Goal: Task Accomplishment & Management: Use online tool/utility

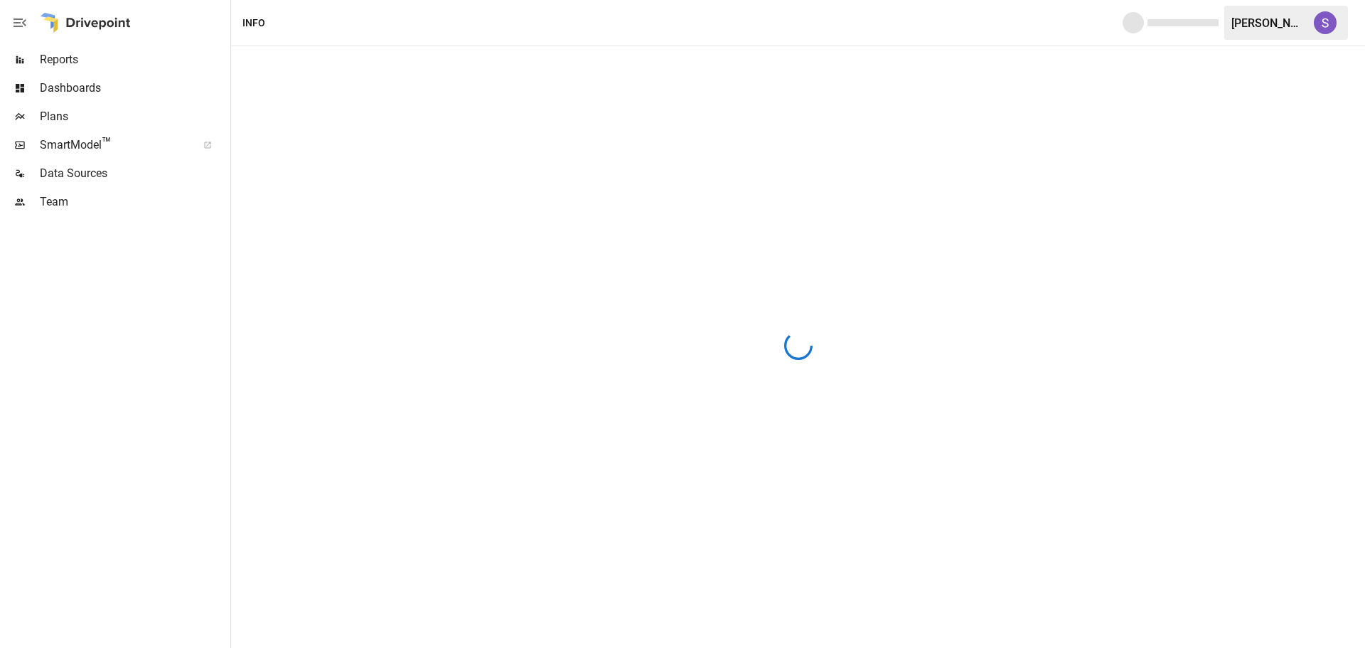
click at [23, 22] on icon "button" at bounding box center [20, 22] width 13 height 9
click at [86, 176] on span "Data Sources" at bounding box center [134, 173] width 188 height 17
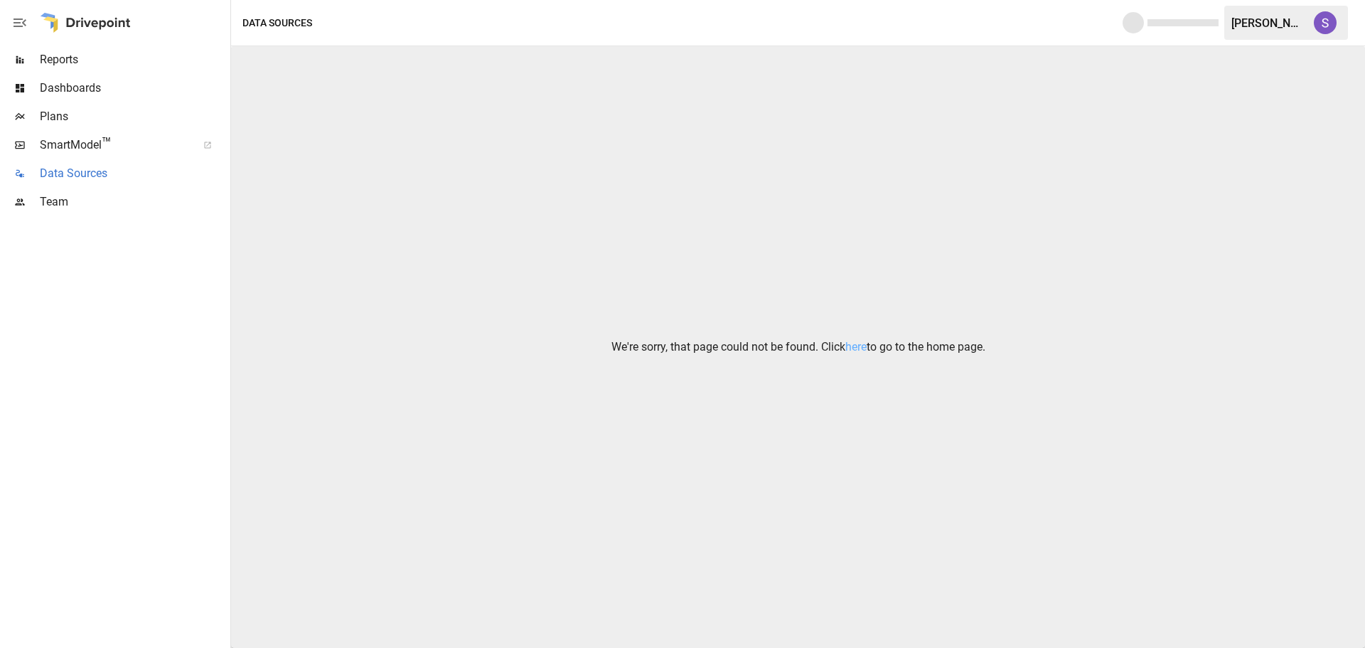
click at [65, 167] on span "Data Sources" at bounding box center [134, 173] width 188 height 17
click at [76, 70] on div "Reports" at bounding box center [114, 60] width 228 height 28
click at [75, 167] on span "Data Sources" at bounding box center [134, 173] width 188 height 17
click at [58, 63] on span "Reports" at bounding box center [134, 59] width 188 height 17
click at [73, 87] on span "Dashboards" at bounding box center [134, 88] width 188 height 17
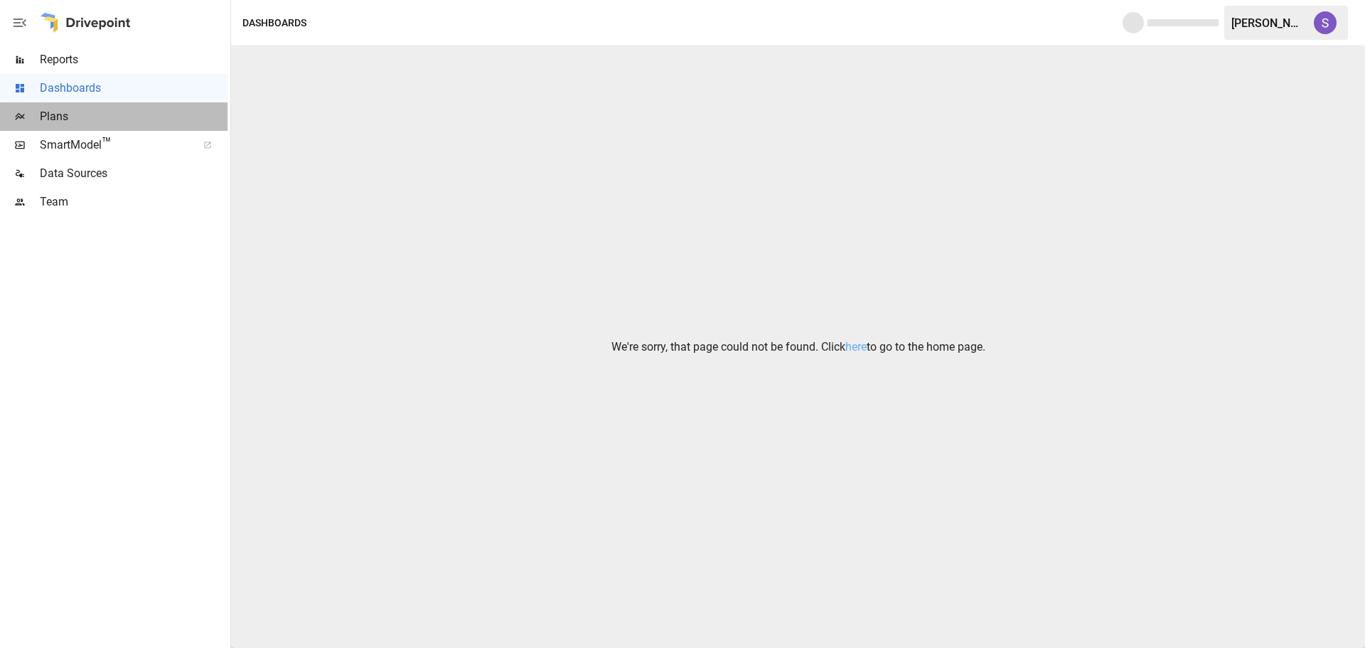
click at [71, 119] on span "Plans" at bounding box center [134, 116] width 188 height 17
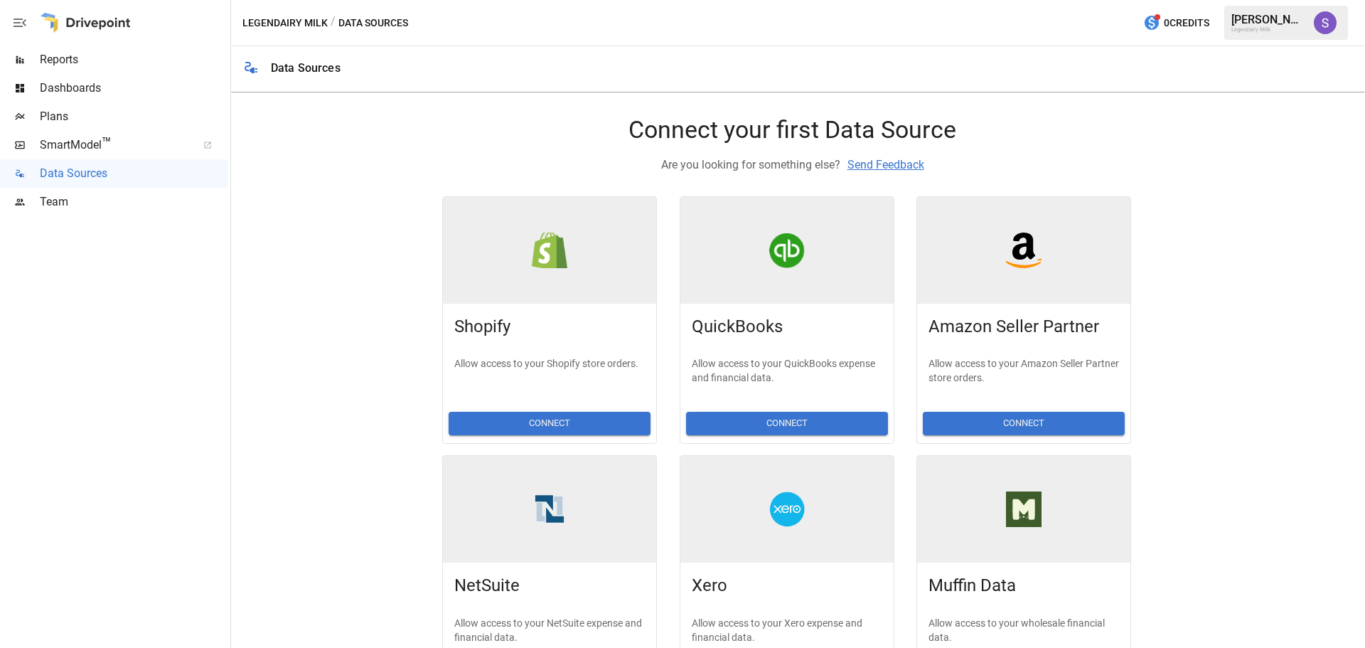
click at [560, 428] on button "Connect" at bounding box center [550, 423] width 202 height 23
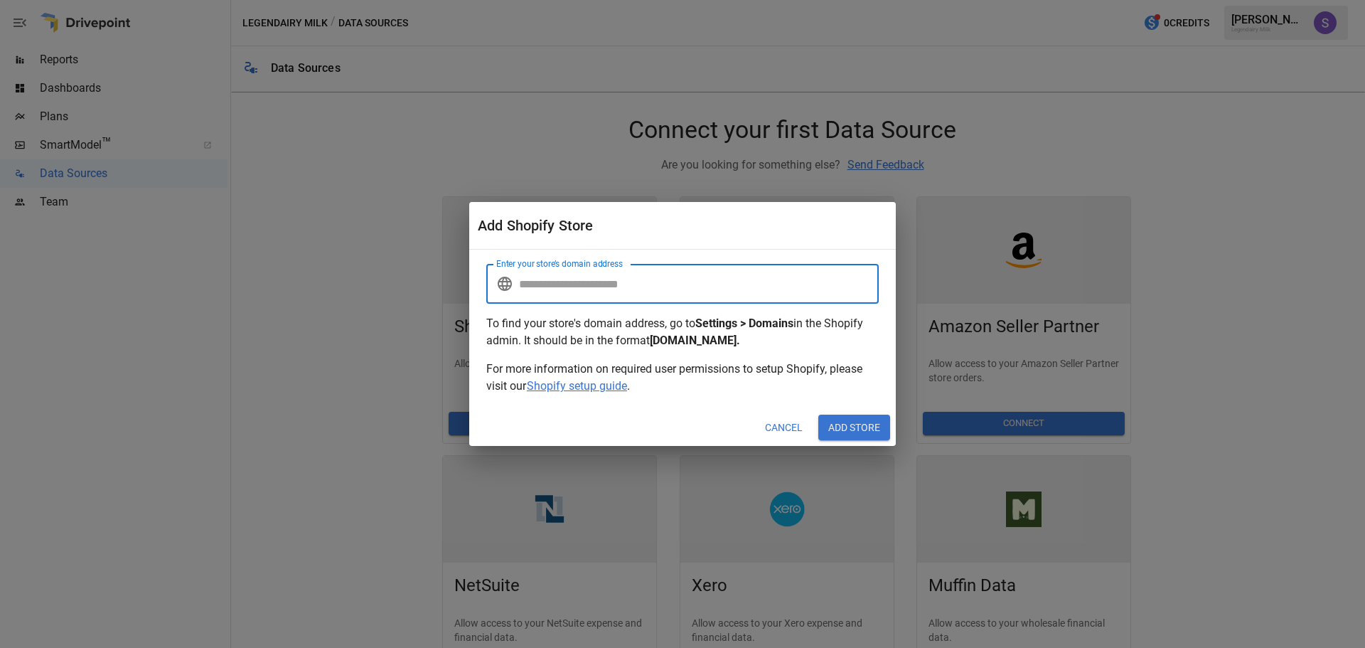
click at [582, 284] on input "Enter your store’s domain address" at bounding box center [699, 284] width 360 height 40
type input "**********"
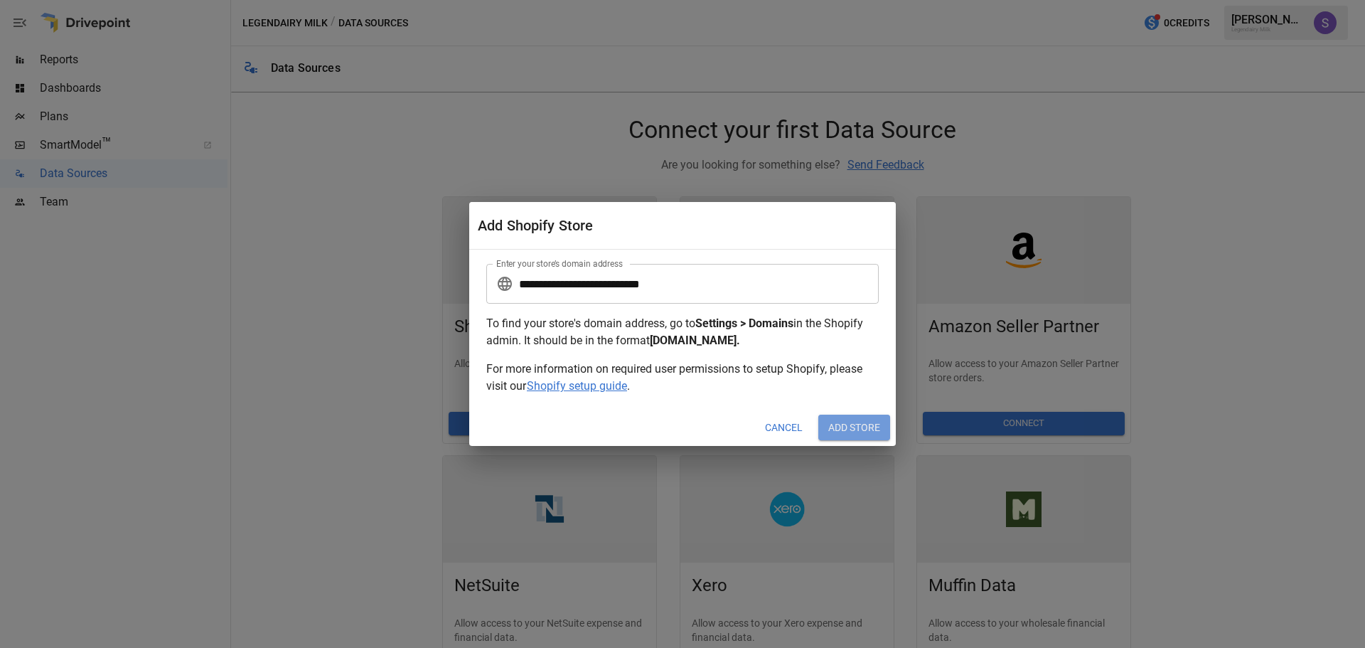
click at [850, 432] on button "Add Store" at bounding box center [854, 427] width 72 height 26
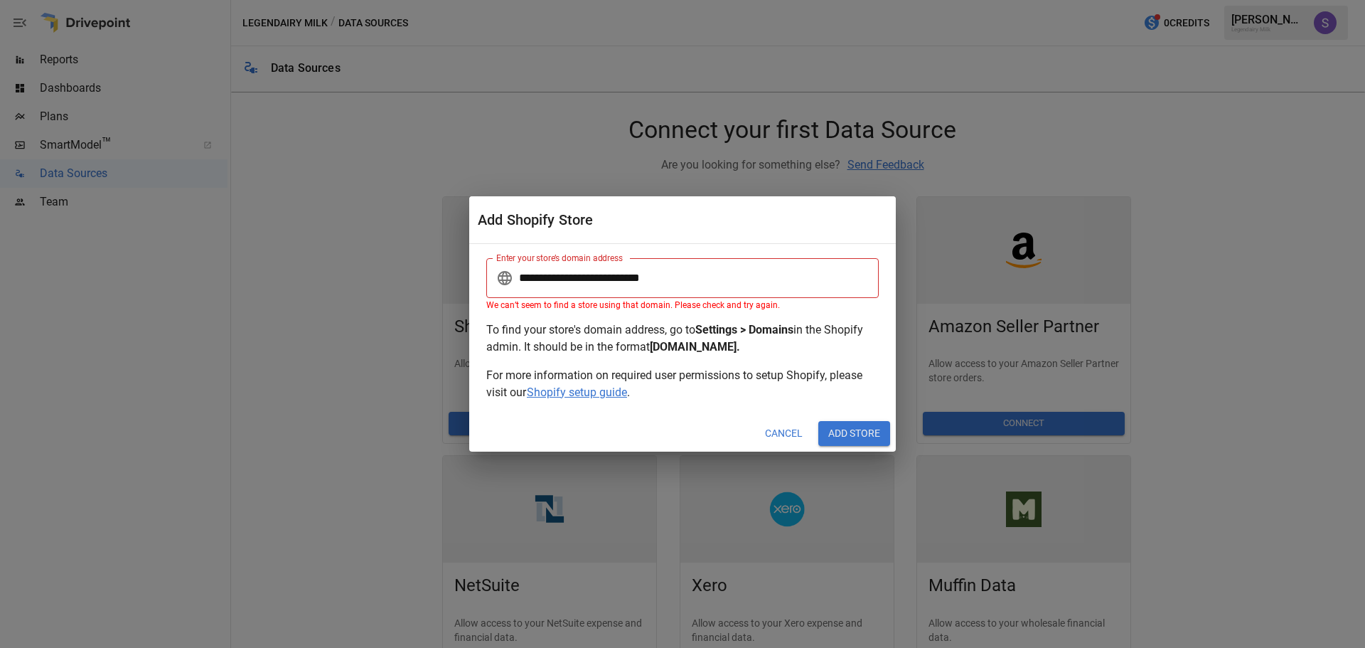
click at [801, 426] on button "Cancel" at bounding box center [784, 434] width 58 height 26
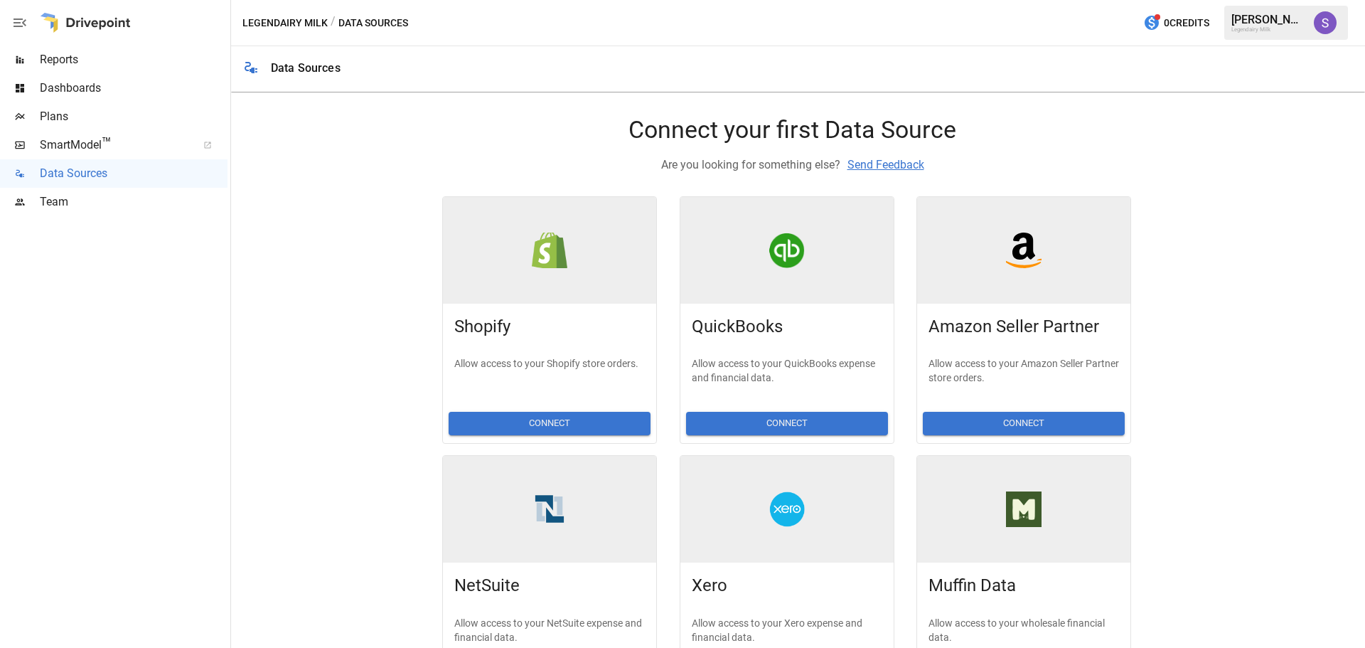
click at [1021, 422] on button "Connect" at bounding box center [1024, 423] width 202 height 23
click at [1071, 417] on button "Connect" at bounding box center [1024, 423] width 202 height 23
